Goal: Navigation & Orientation: Find specific page/section

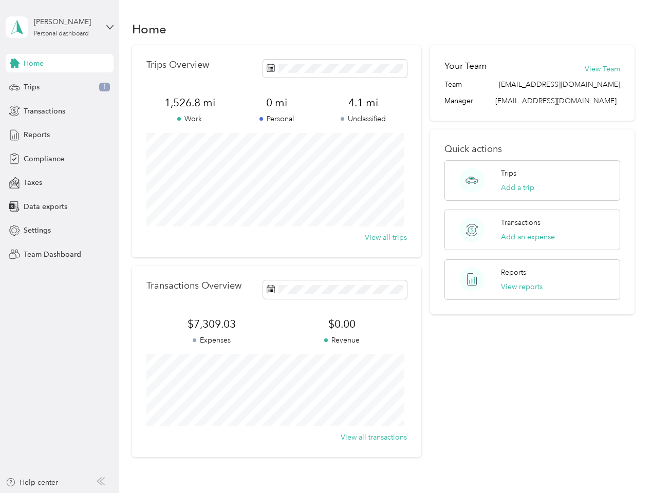
click at [326, 246] on div "Trips Overview 1,526.8 mi Work 0 mi Personal 4.1 mi Unclassified View all trips" at bounding box center [276, 151] width 289 height 212
click at [60, 27] on div "[PERSON_NAME]" at bounding box center [66, 21] width 64 height 11
click at [60, 63] on div "You’re signed in as [EMAIL_ADDRESS][DOMAIN_NAME] Team dashboard Personal dashbo…" at bounding box center [114, 89] width 216 height 105
click at [60, 87] on div "Trips 1" at bounding box center [60, 87] width 108 height 18
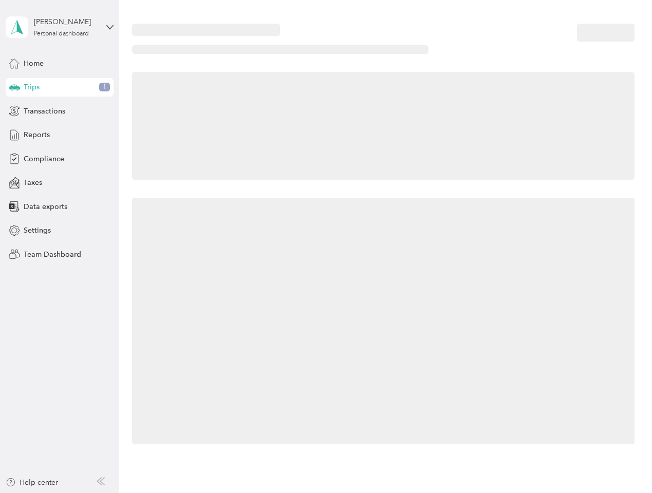
click at [14, 87] on icon at bounding box center [14, 86] width 11 height 5
click at [60, 111] on span "Transactions" at bounding box center [45, 111] width 42 height 11
